Goal: Navigation & Orientation: Understand site structure

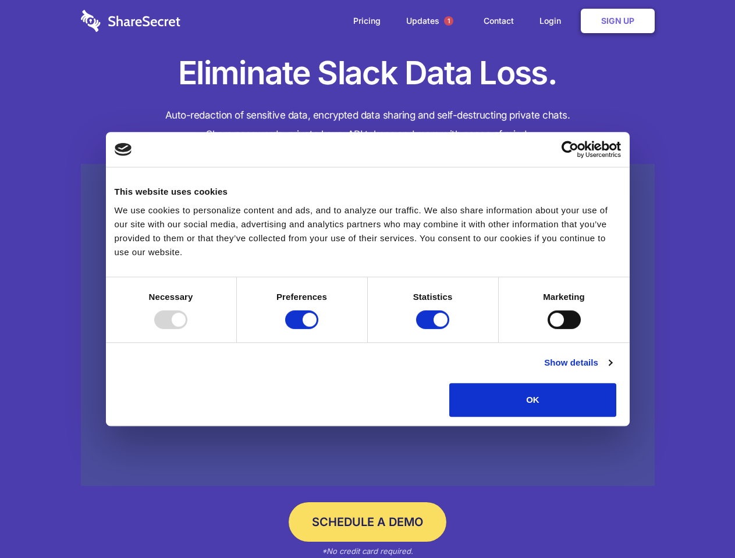
click at [187, 329] on div at bounding box center [170, 320] width 33 height 19
click at [318, 329] on input "Preferences" at bounding box center [301, 320] width 33 height 19
checkbox input "false"
click at [434, 329] on input "Statistics" at bounding box center [432, 320] width 33 height 19
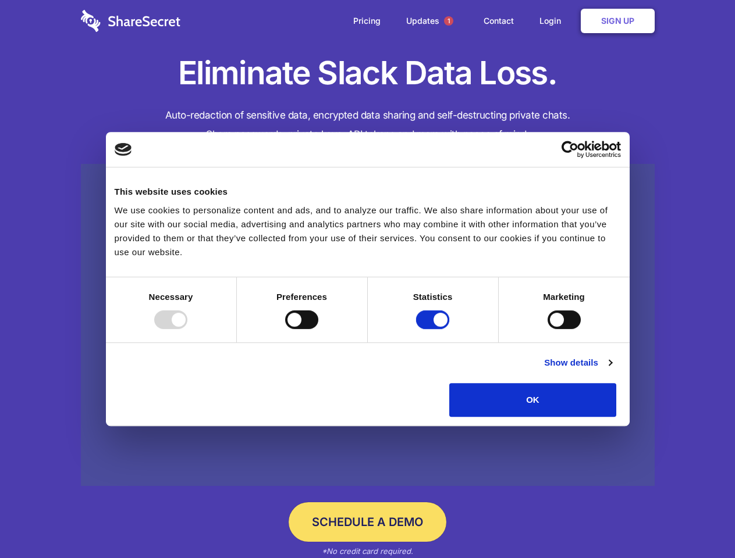
checkbox input "false"
click at [547, 329] on input "Marketing" at bounding box center [563, 320] width 33 height 19
checkbox input "true"
click at [611, 370] on link "Show details" at bounding box center [577, 363] width 67 height 14
